Goal: Information Seeking & Learning: Learn about a topic

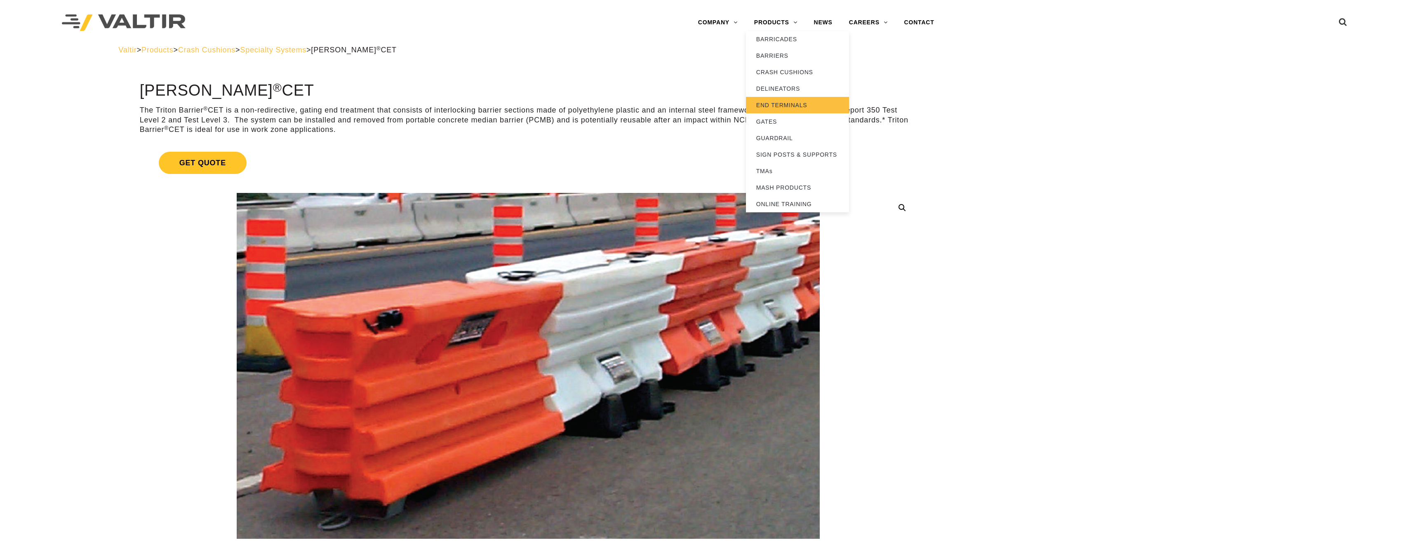
click at [767, 102] on link "END TERMINALS" at bounding box center [797, 105] width 103 height 16
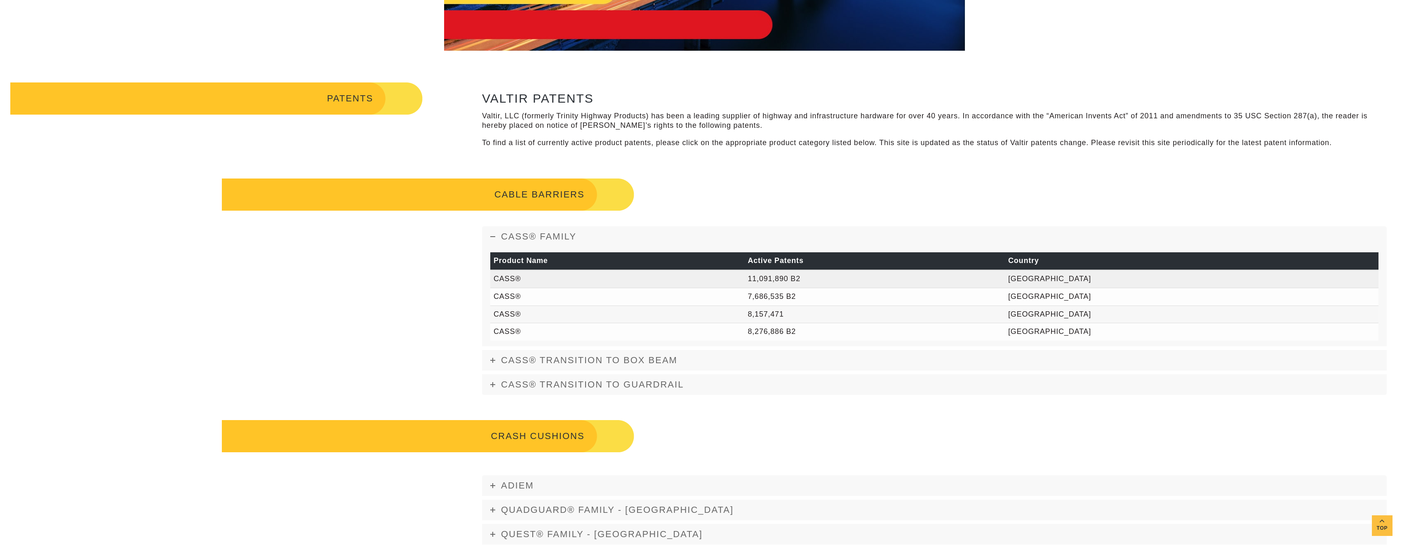
scroll to position [206, 0]
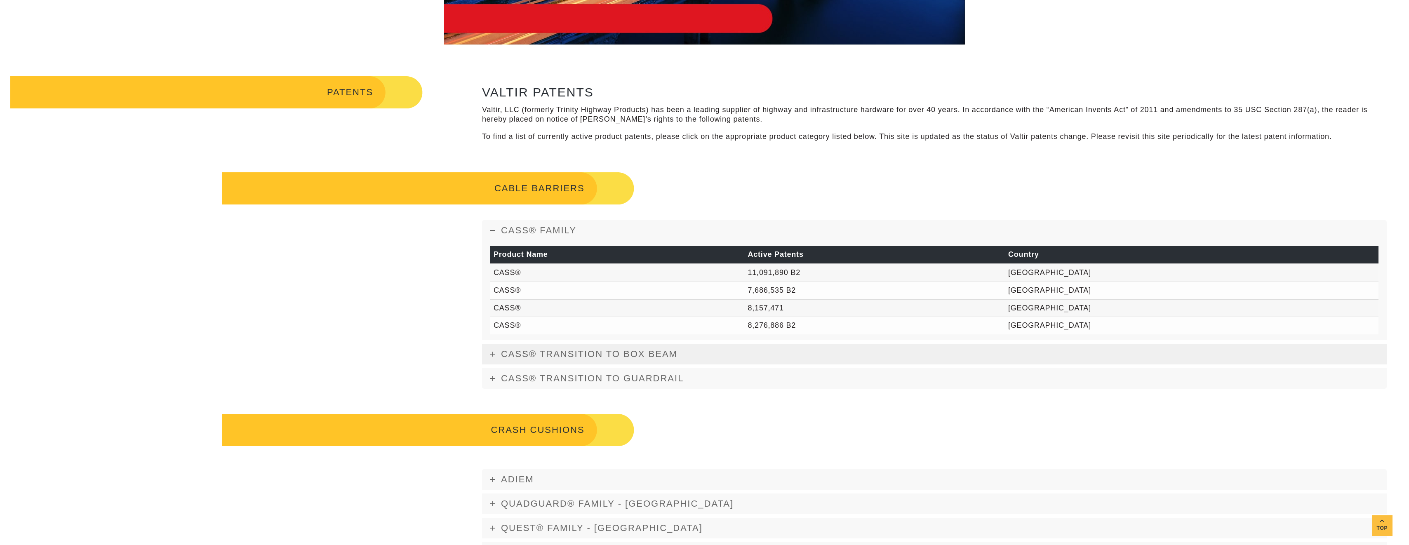
click at [493, 354] on icon at bounding box center [492, 354] width 5 height 5
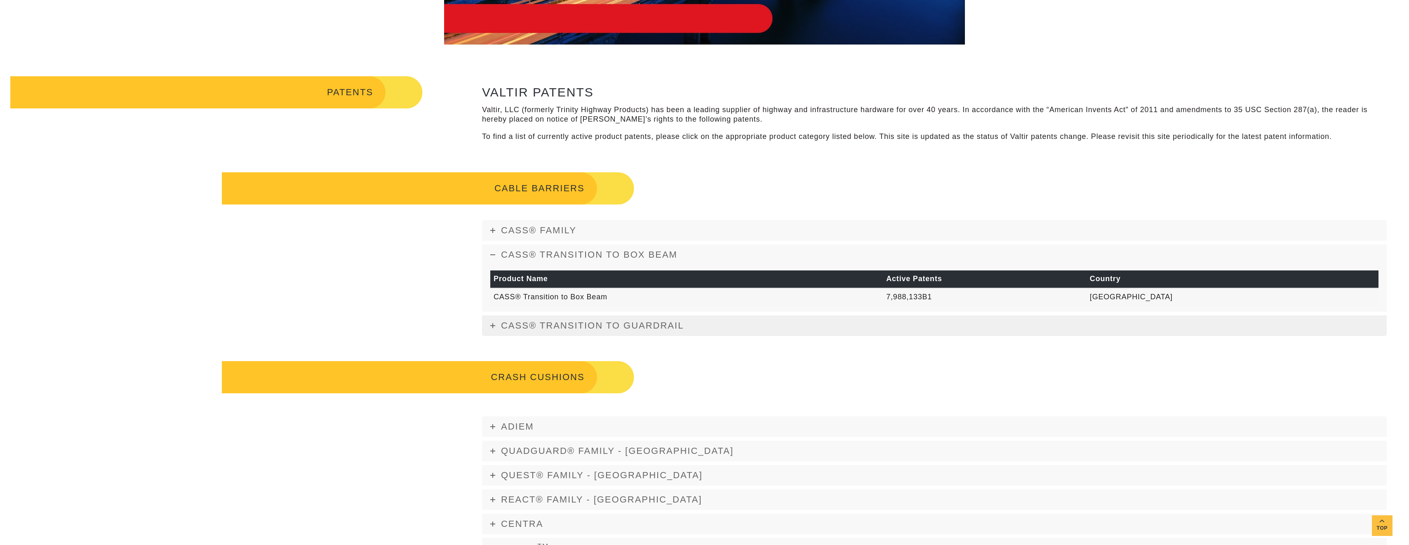
click at [494, 327] on icon at bounding box center [492, 325] width 5 height 5
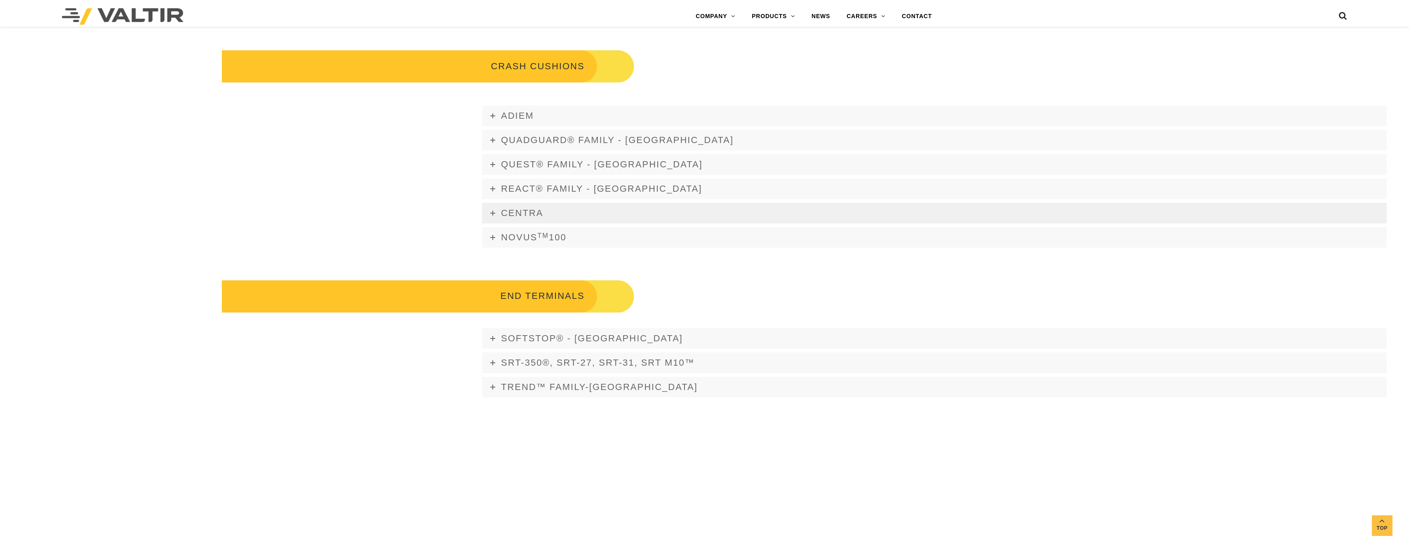
scroll to position [536, 0]
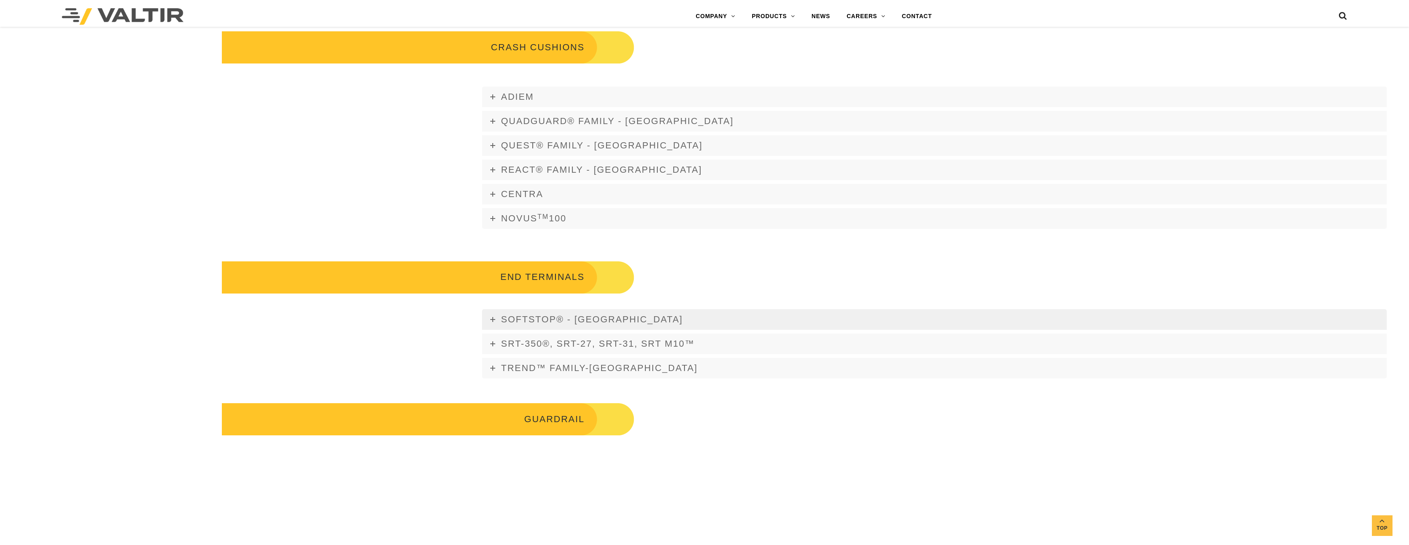
click at [490, 316] on link "SOFTSTOP® - USA" at bounding box center [934, 319] width 904 height 21
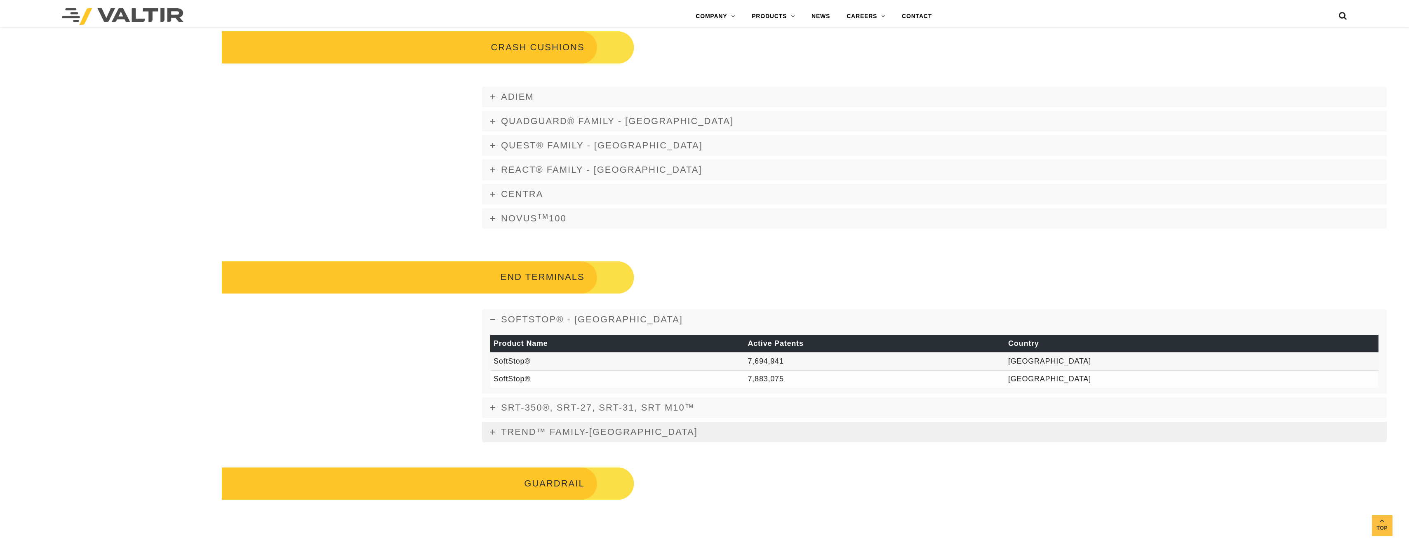
click at [494, 432] on icon at bounding box center [492, 432] width 5 height 5
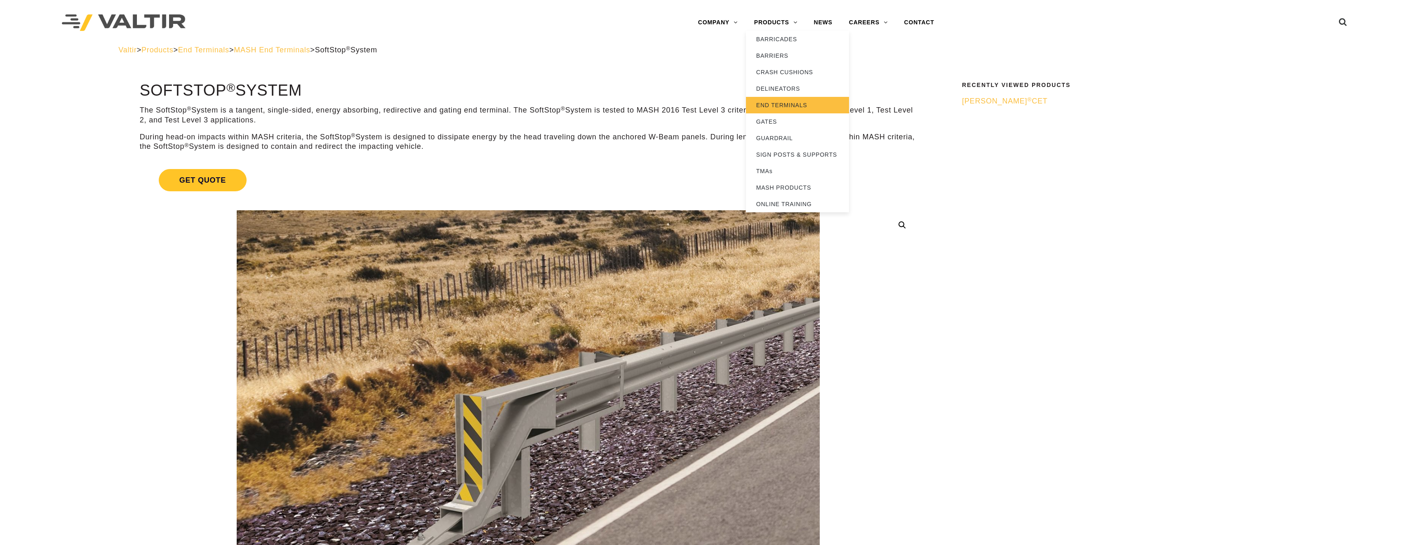
click at [783, 108] on link "END TERMINALS" at bounding box center [797, 105] width 103 height 16
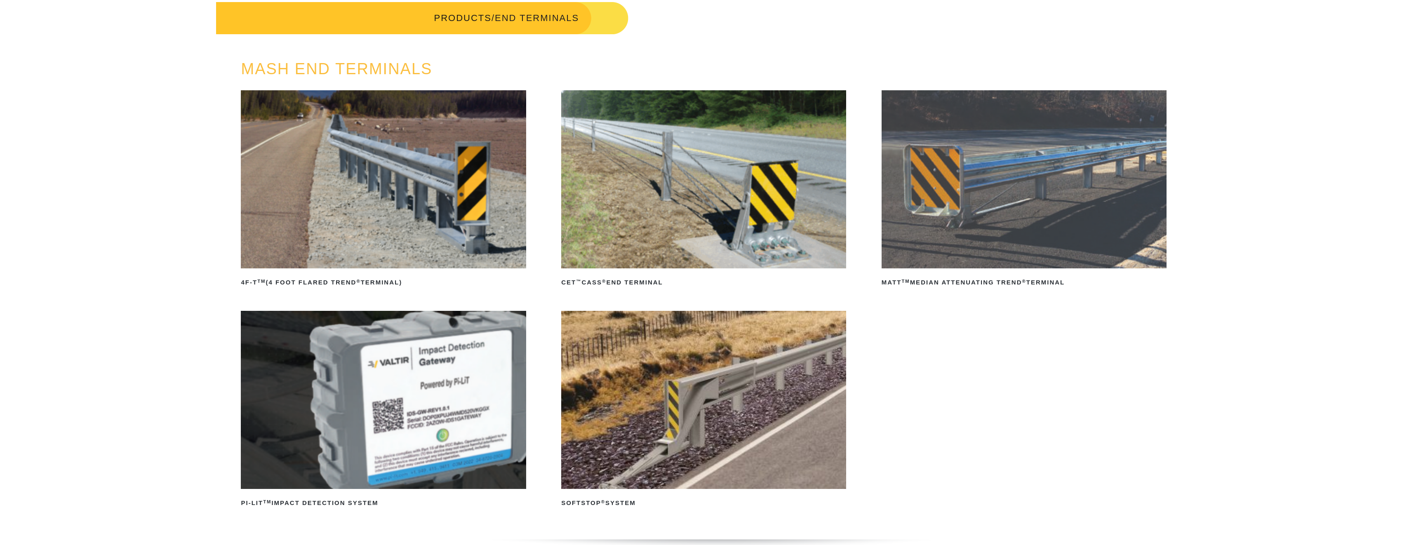
scroll to position [41, 0]
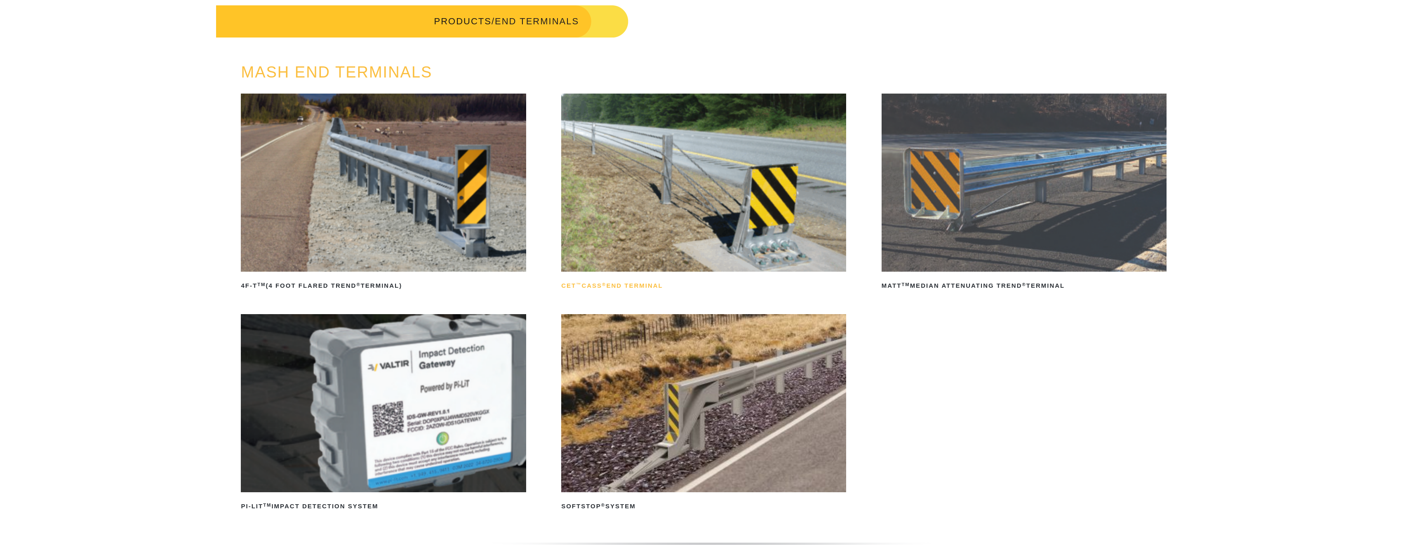
click at [630, 284] on h2 "CET ™ CASS ® End Terminal" at bounding box center [703, 285] width 285 height 13
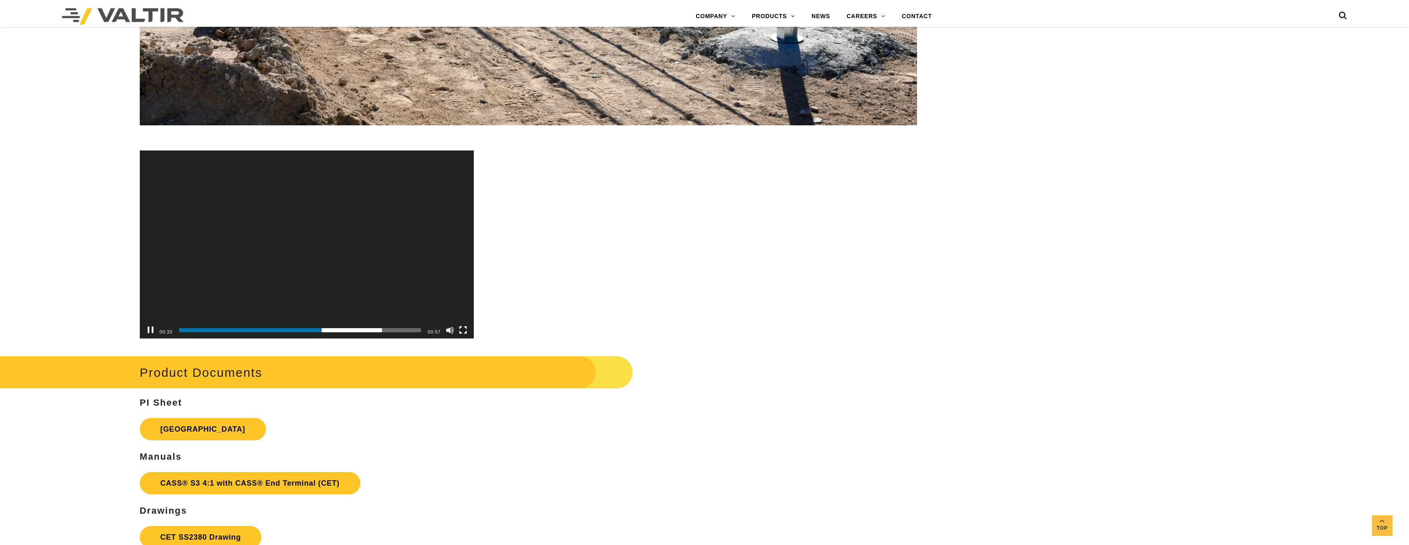
scroll to position [3875, 0]
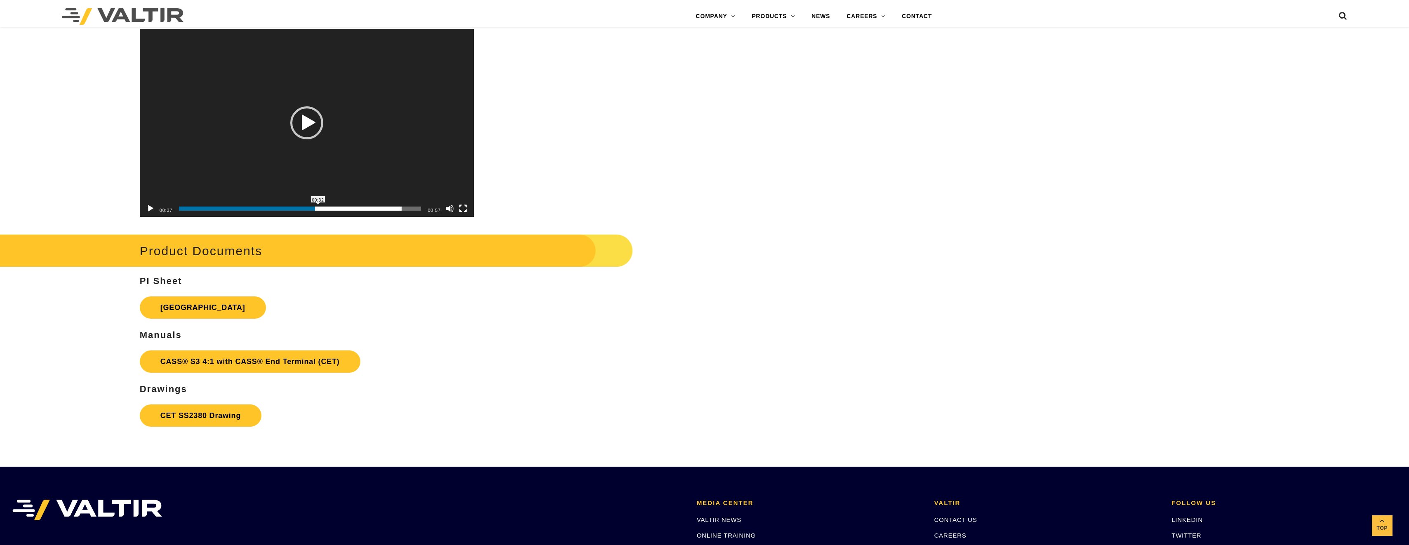
drag, startPoint x: 322, startPoint y: 209, endPoint x: 185, endPoint y: 210, distance: 136.5
click at [186, 210] on span "00:32" at bounding box center [300, 209] width 242 height 4
click at [201, 411] on link "CET SS2380 Drawing" at bounding box center [201, 415] width 122 height 22
drag, startPoint x: 356, startPoint y: 208, endPoint x: 168, endPoint y: 204, distance: 188.4
click at [168, 204] on div "00:43 00:19 00:57 Use Up/Down Arrow keys to increase or decrease volume." at bounding box center [307, 208] width 334 height 16
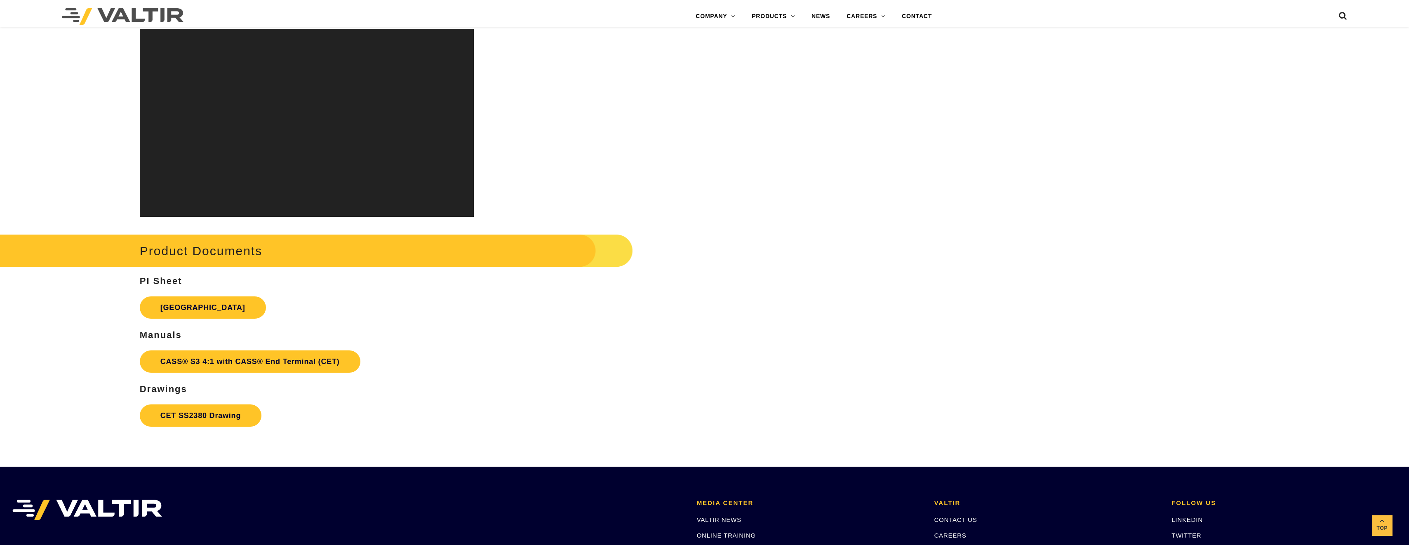
drag, startPoint x: 168, startPoint y: 204, endPoint x: 204, endPoint y: 202, distance: 36.4
click at [204, 202] on video "[URL][DOMAIN_NAME]" at bounding box center [307, 123] width 334 height 188
drag, startPoint x: 256, startPoint y: 209, endPoint x: 174, endPoint y: 211, distance: 82.1
click at [174, 211] on div "00:21 00:00 00:57 Use Up/Down Arrow keys to increase or decrease volume." at bounding box center [307, 208] width 334 height 16
click at [148, 207] on button "Play" at bounding box center [150, 208] width 8 height 8
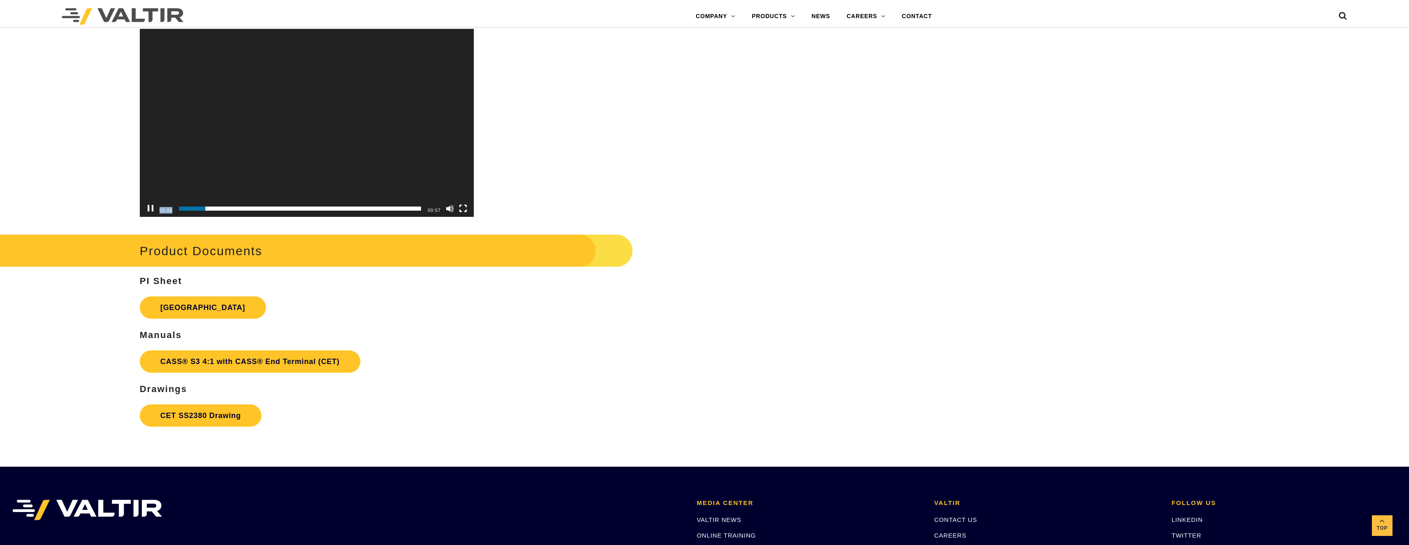
click at [149, 206] on button "Pause" at bounding box center [150, 208] width 8 height 8
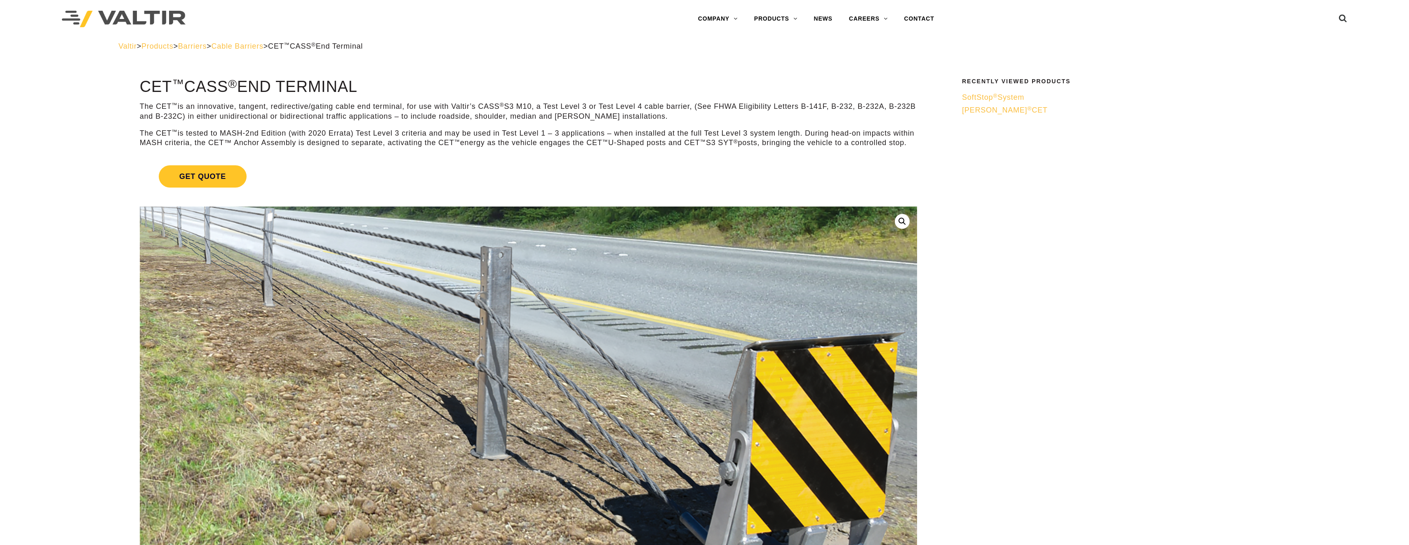
scroll to position [0, 0]
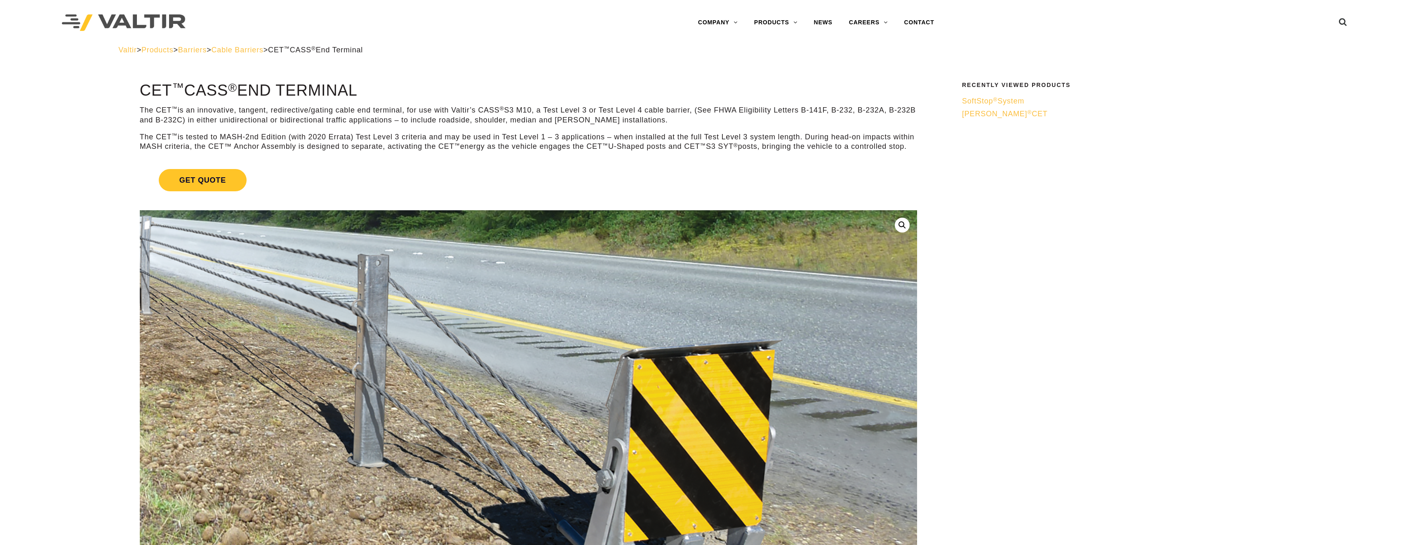
click at [704, 519] on img at bounding box center [484, 400] width 973 height 795
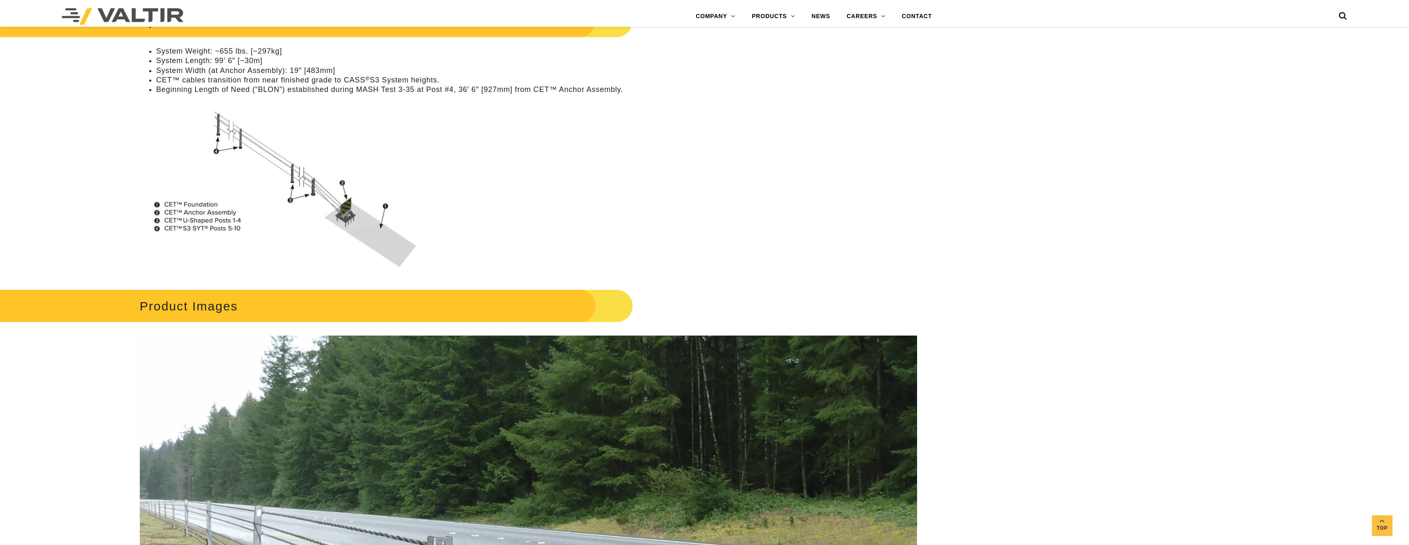
scroll to position [577, 0]
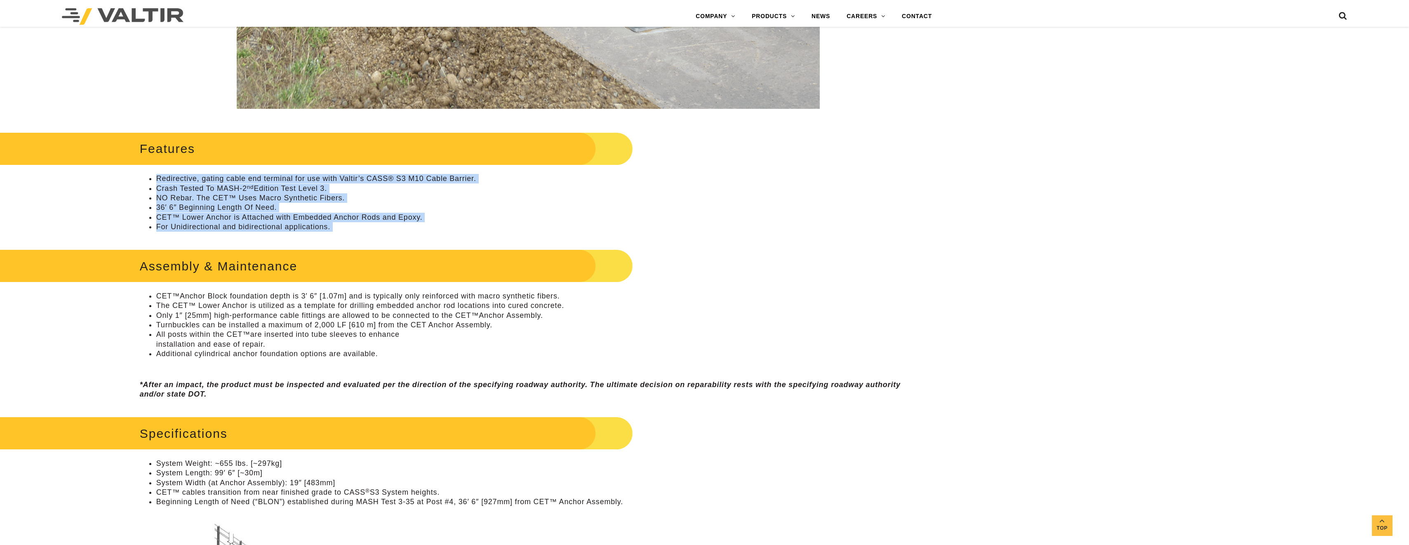
drag, startPoint x: 157, startPoint y: 177, endPoint x: 341, endPoint y: 234, distance: 192.9
drag, startPoint x: 341, startPoint y: 234, endPoint x: 280, endPoint y: 201, distance: 69.5
copy div "Redirective, gating cable end terminal for use with Valtir’s CASS® S3 M10 Cable…"
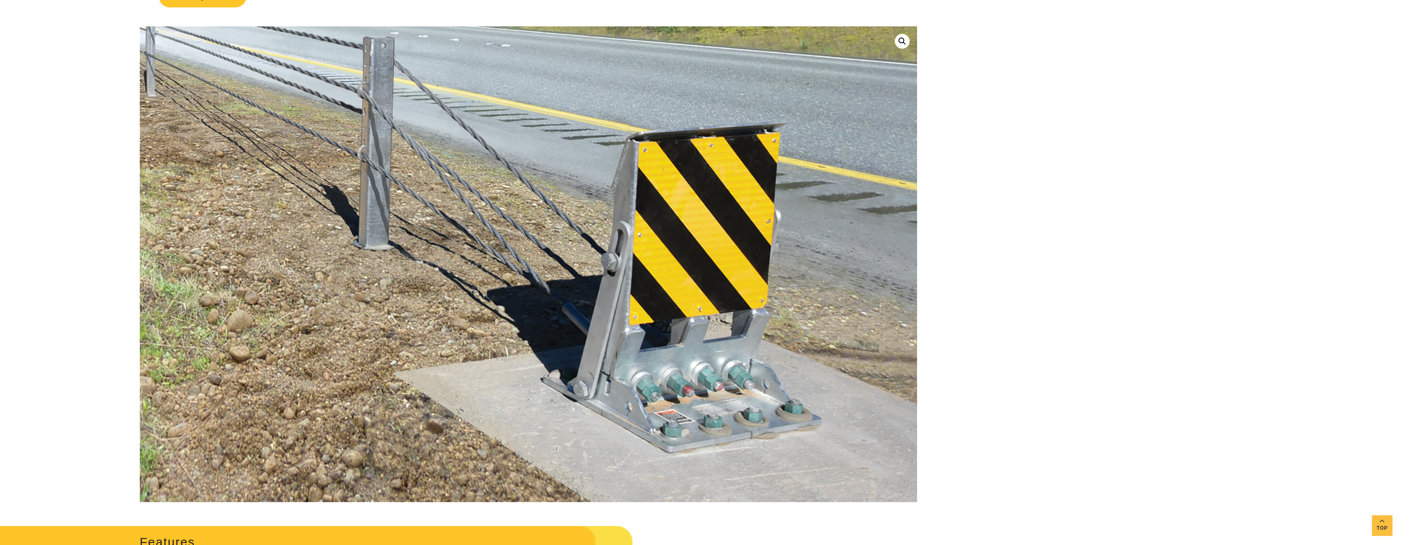
scroll to position [0, 0]
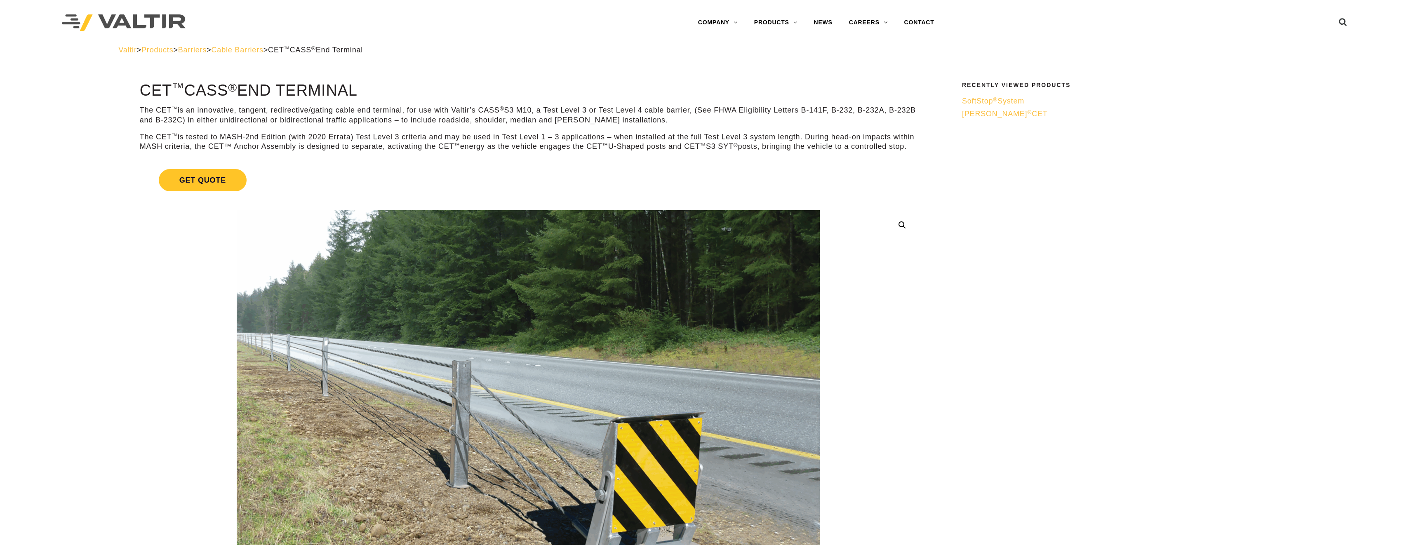
click at [338, 139] on p "The CET ™ is tested to MASH-2nd Edition (with 2020 Errata) Test Level 3 criteri…" at bounding box center [528, 141] width 777 height 19
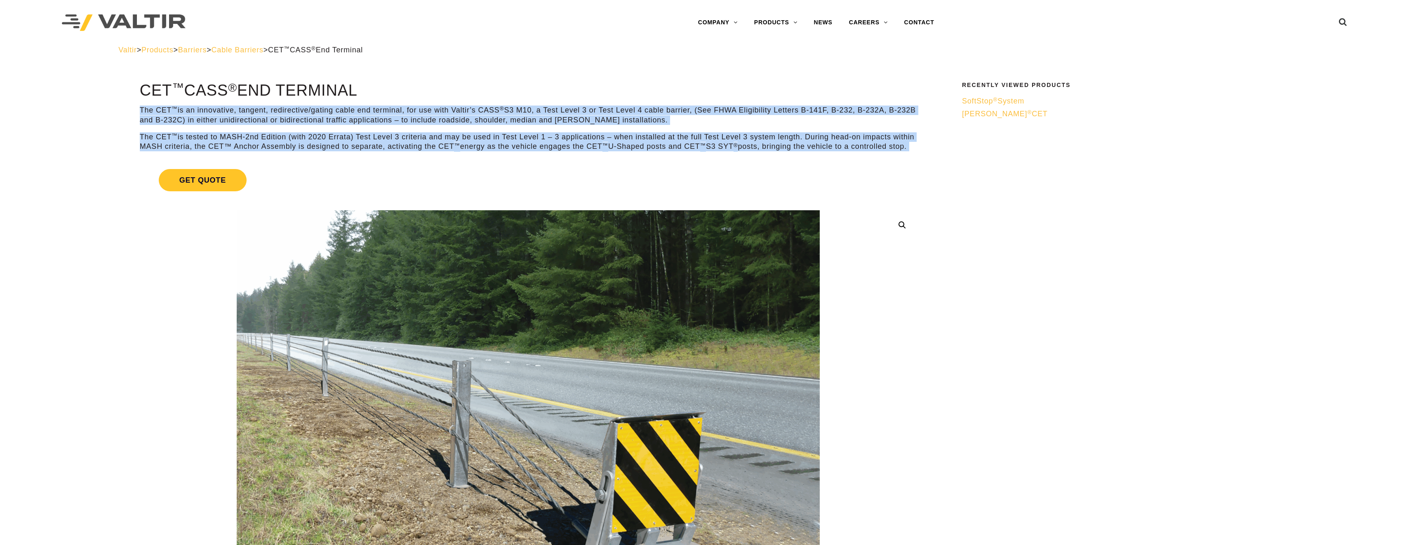
drag, startPoint x: 290, startPoint y: 137, endPoint x: 697, endPoint y: 153, distance: 407.2
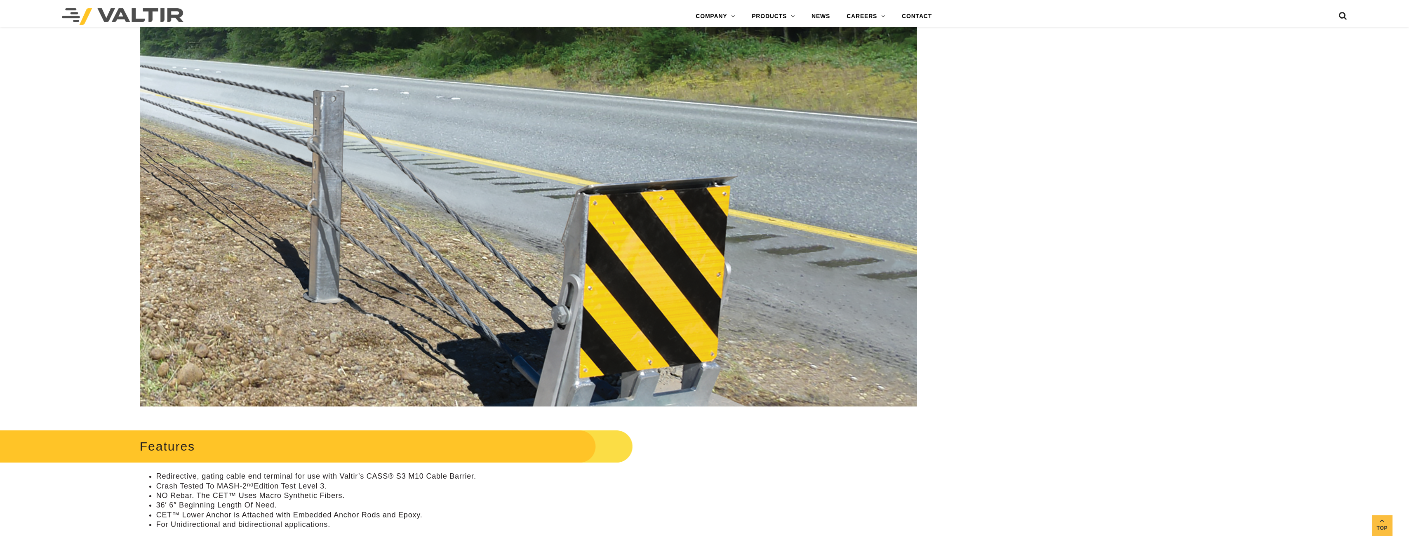
scroll to position [289, 0]
